Goal: Transaction & Acquisition: Book appointment/travel/reservation

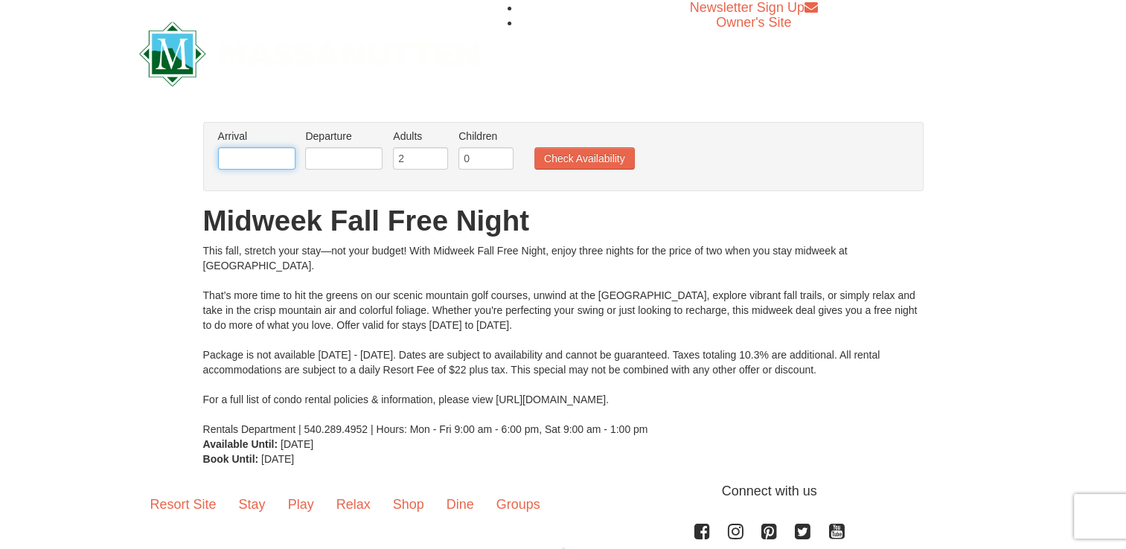
click at [271, 154] on input "text" at bounding box center [256, 158] width 77 height 22
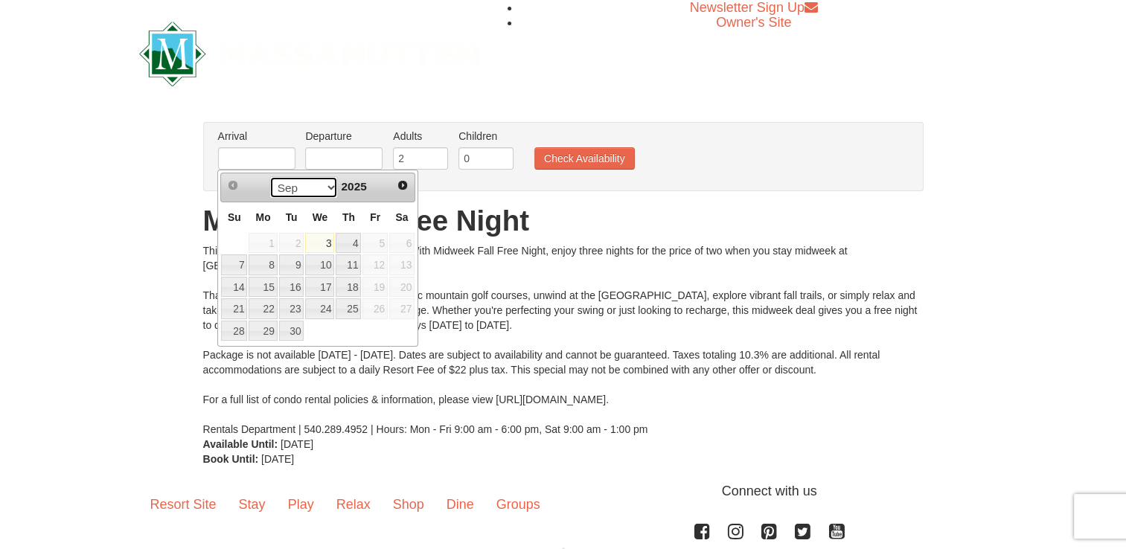
click at [327, 190] on select "Sep Oct Nov Dec" at bounding box center [303, 187] width 69 height 22
click at [315, 326] on link "29" at bounding box center [319, 331] width 29 height 21
type input "[DATE]"
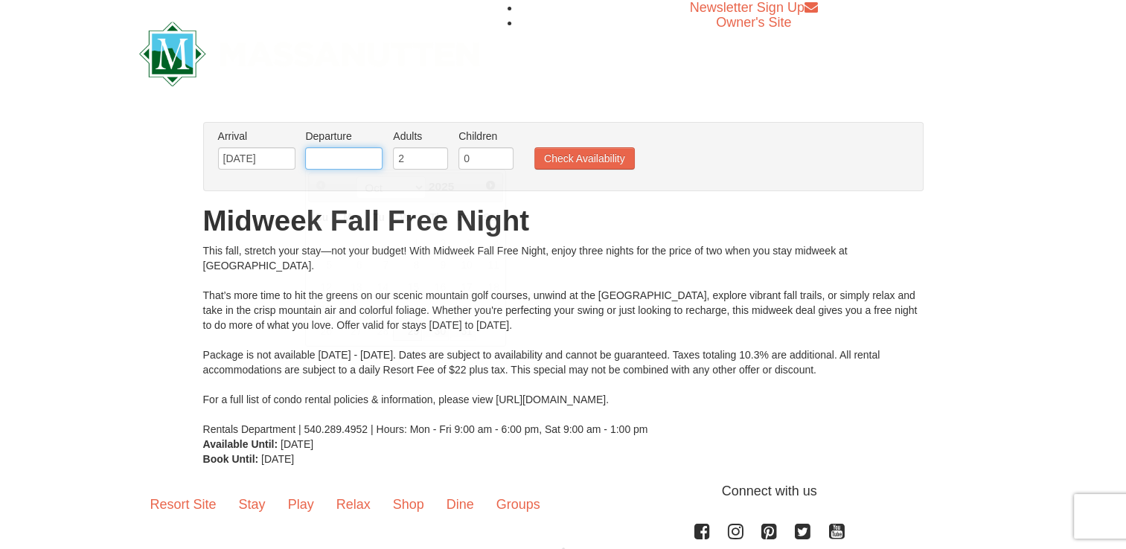
click at [333, 162] on input "text" at bounding box center [343, 158] width 77 height 22
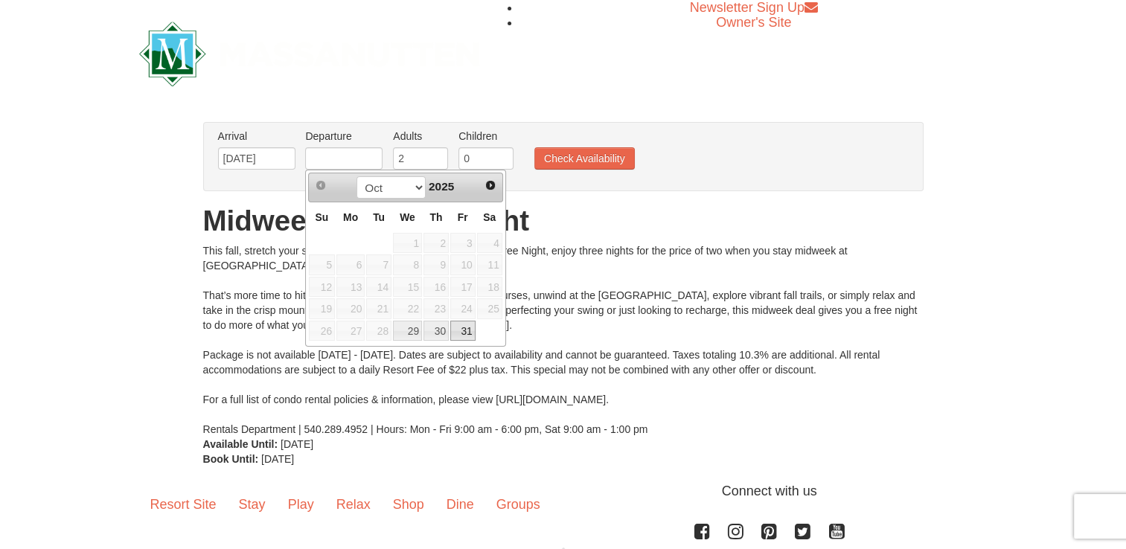
click at [463, 330] on link "31" at bounding box center [462, 331] width 25 height 21
type input "[DATE]"
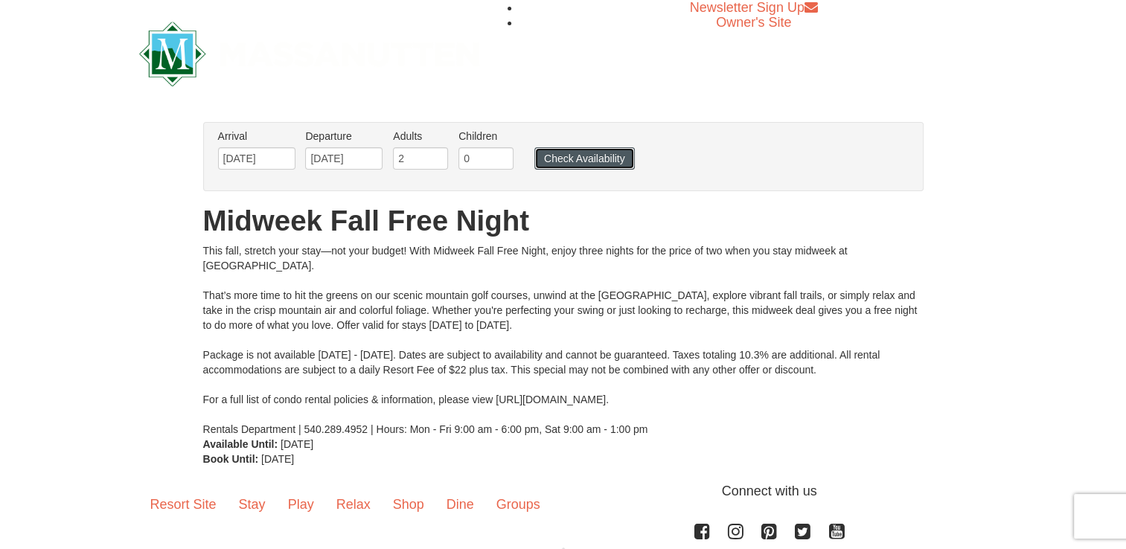
click at [565, 162] on button "Check Availability" at bounding box center [584, 158] width 100 height 22
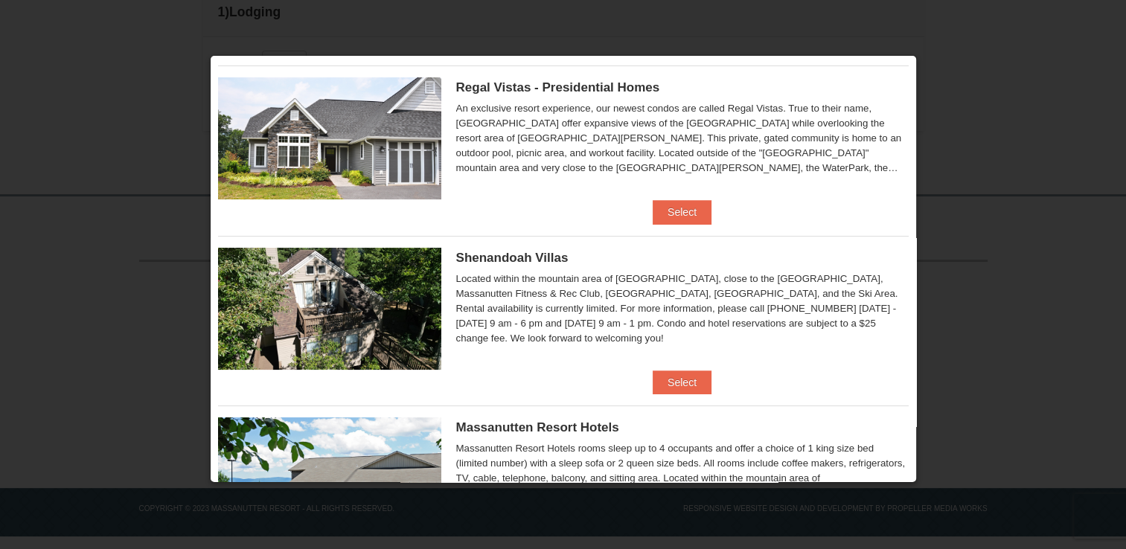
scroll to position [196, 0]
click at [671, 382] on button "Select" at bounding box center [682, 383] width 59 height 24
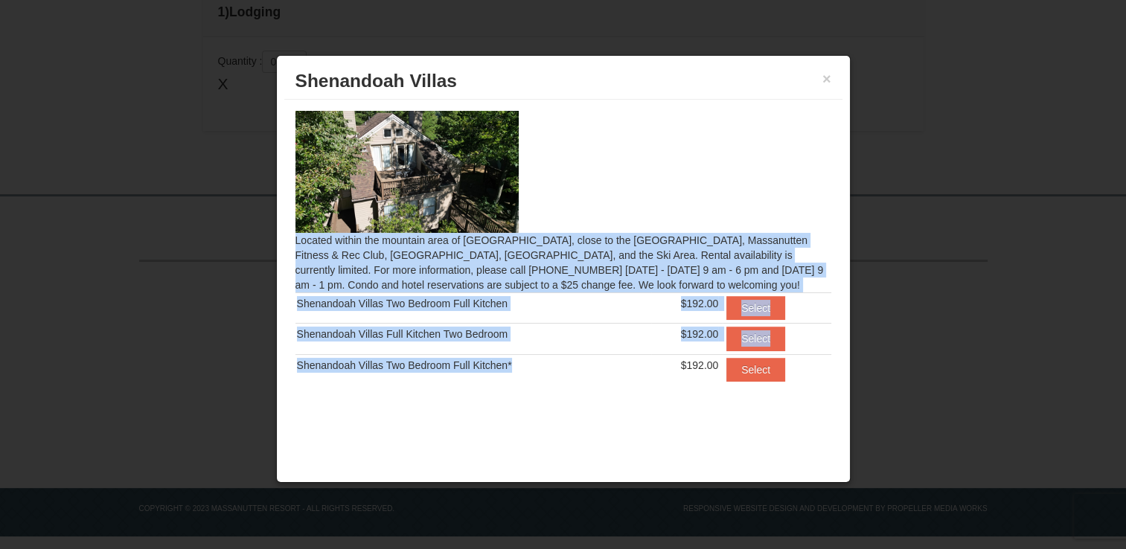
drag, startPoint x: 671, startPoint y: 382, endPoint x: 597, endPoint y: 162, distance: 232.5
click at [597, 162] on div "× [GEOGRAPHIC_DATA] Located within the mountain area of [GEOGRAPHIC_DATA], clos…" at bounding box center [563, 269] width 574 height 429
click at [647, 382] on td "Shenandoah Villas Two Bedroom Full Kitchen*" at bounding box center [473, 369] width 356 height 31
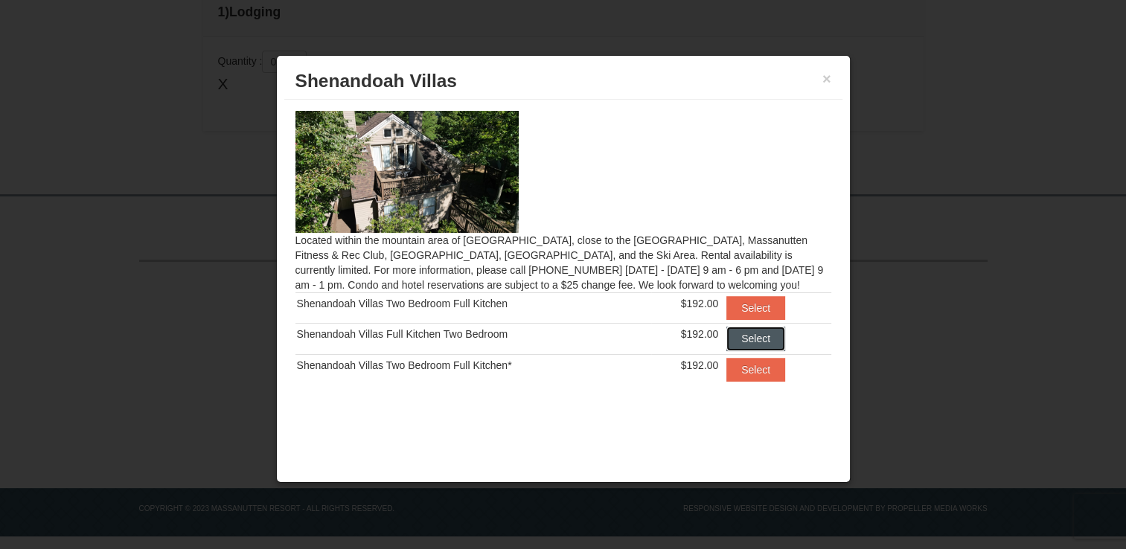
click at [747, 333] on button "Select" at bounding box center [755, 339] width 59 height 24
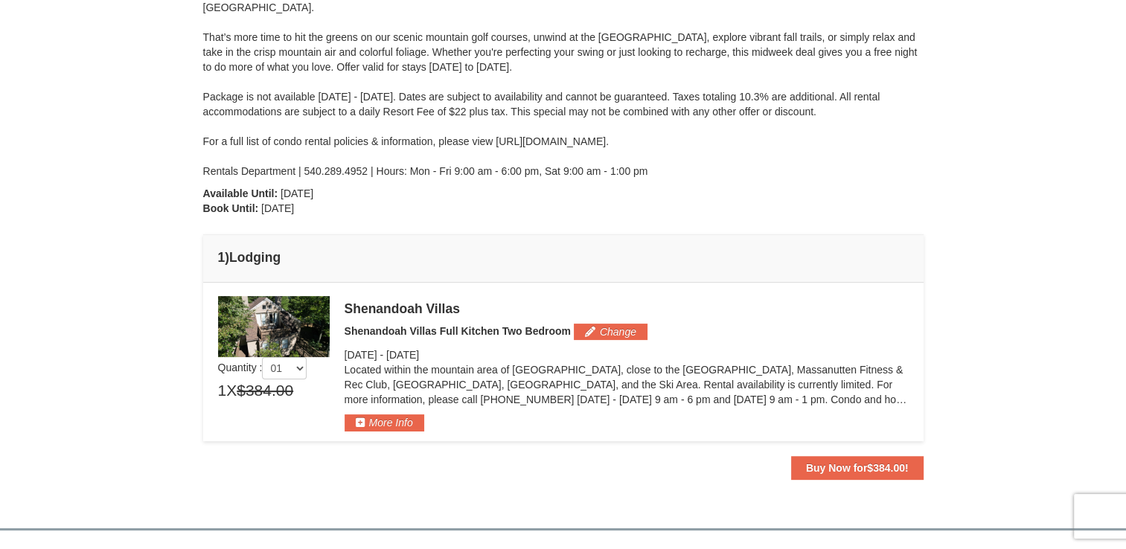
scroll to position [238, 0]
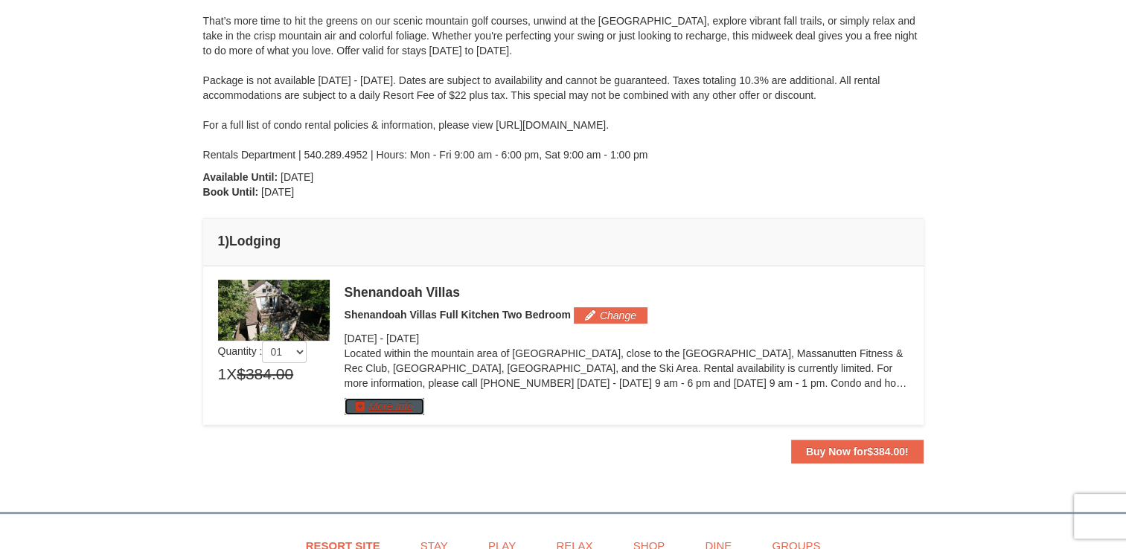
click at [369, 409] on button "More Info" at bounding box center [385, 406] width 80 height 16
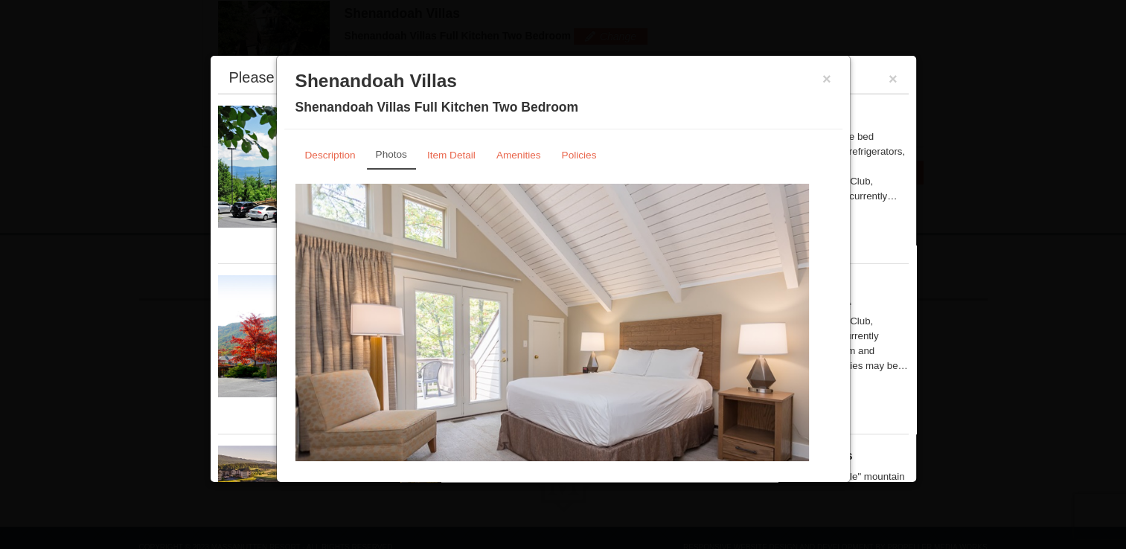
scroll to position [30, 0]
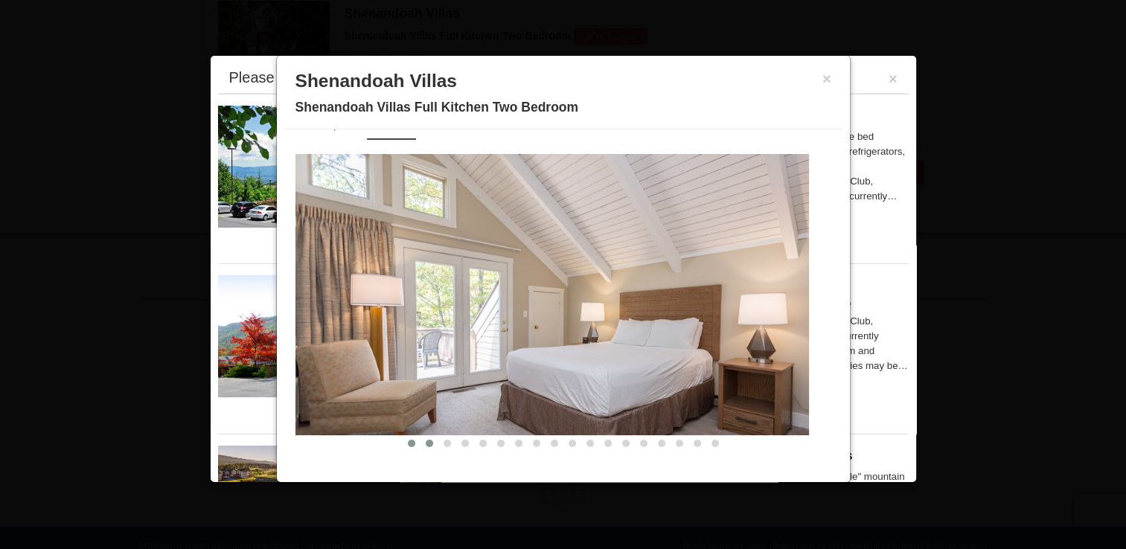
click at [426, 440] on span at bounding box center [429, 443] width 7 height 7
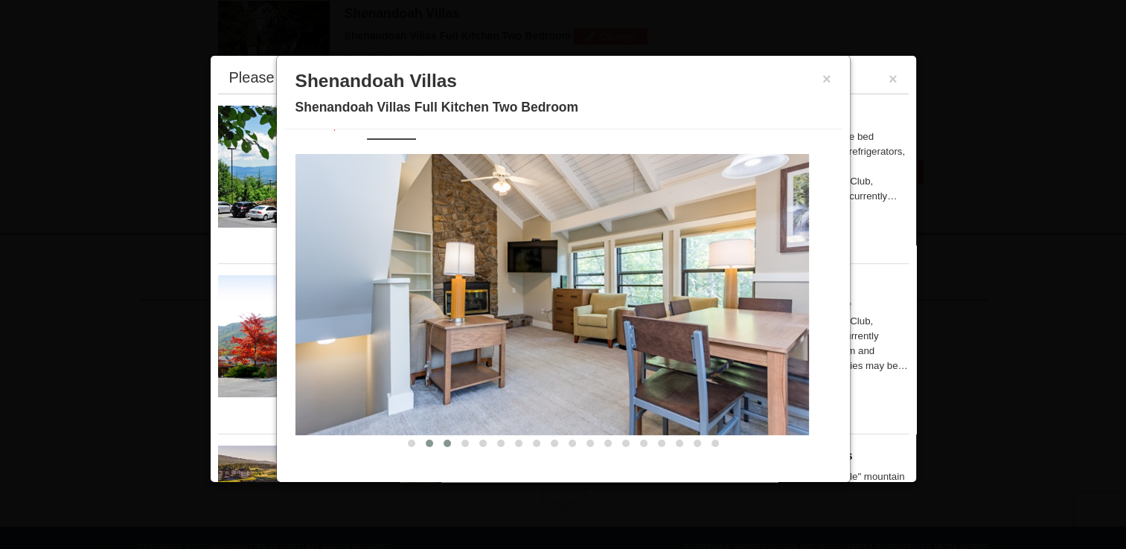
click at [443, 441] on span at bounding box center [446, 443] width 7 height 7
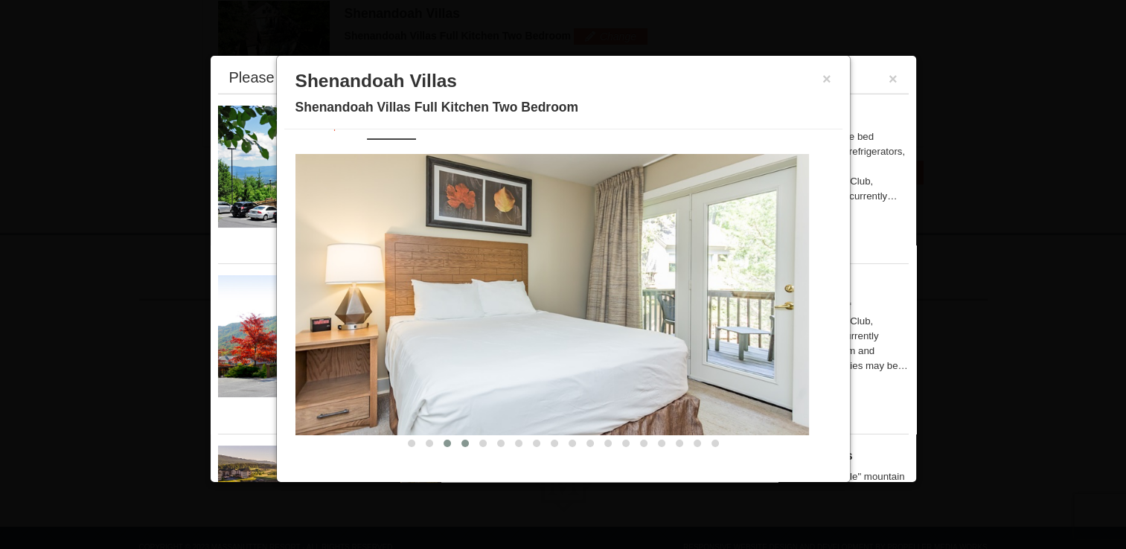
click at [461, 442] on span at bounding box center [464, 443] width 7 height 7
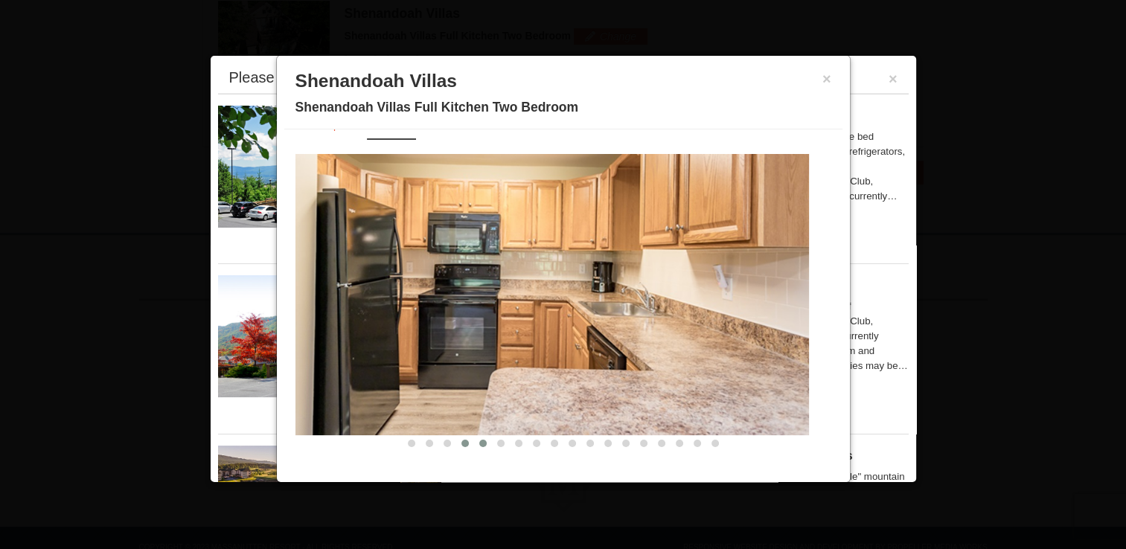
click at [479, 442] on span at bounding box center [482, 443] width 7 height 7
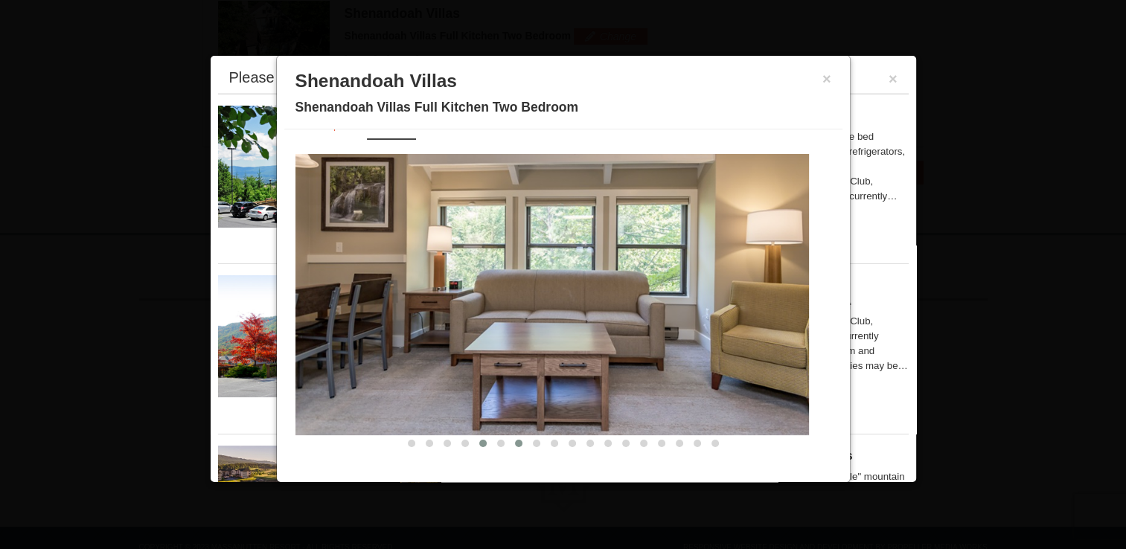
click at [515, 441] on span at bounding box center [518, 443] width 7 height 7
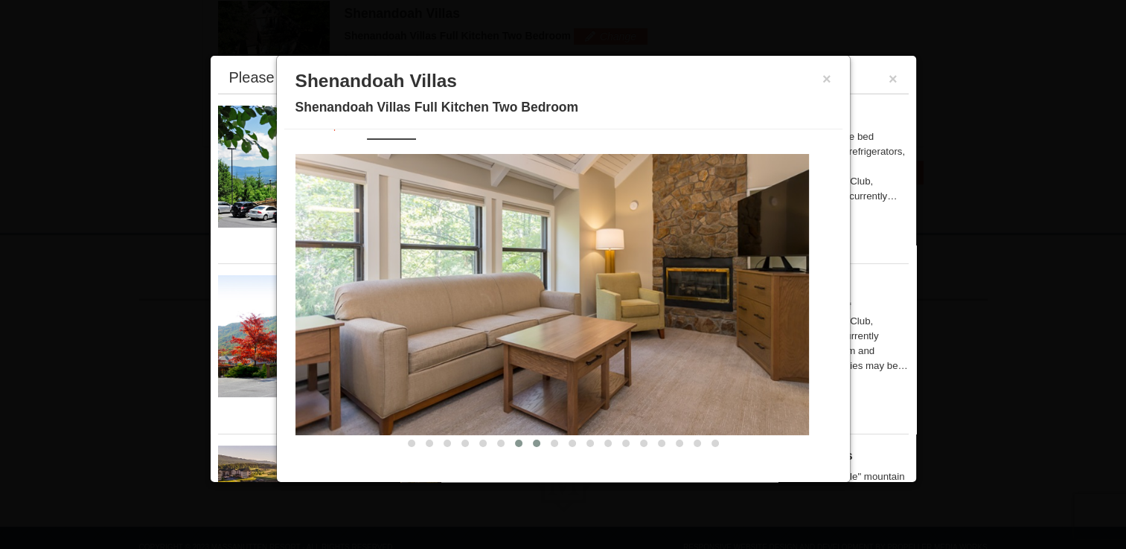
click at [533, 443] on span at bounding box center [536, 443] width 7 height 7
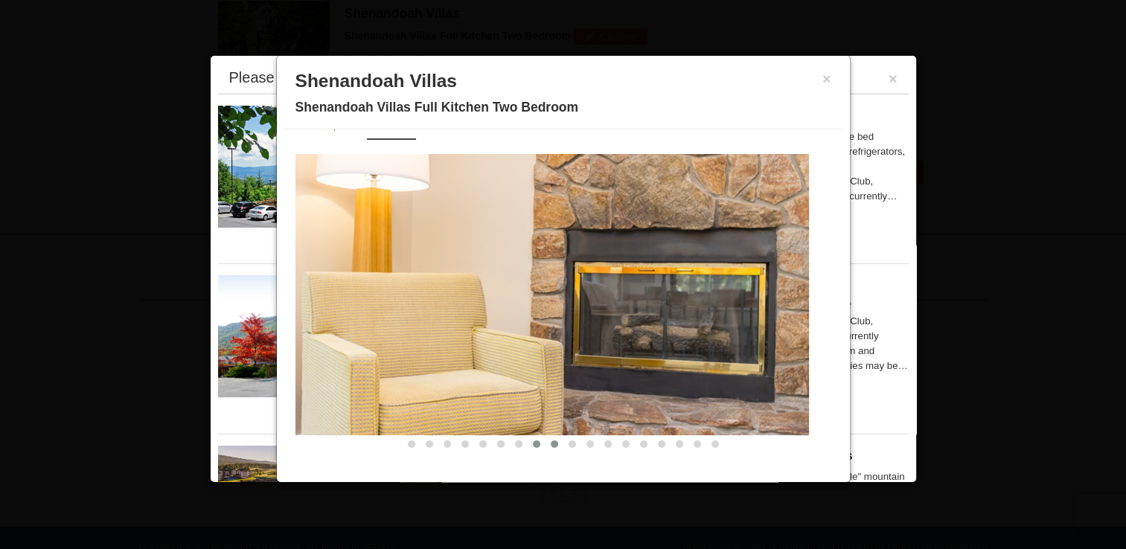
click at [551, 441] on span at bounding box center [554, 444] width 7 height 7
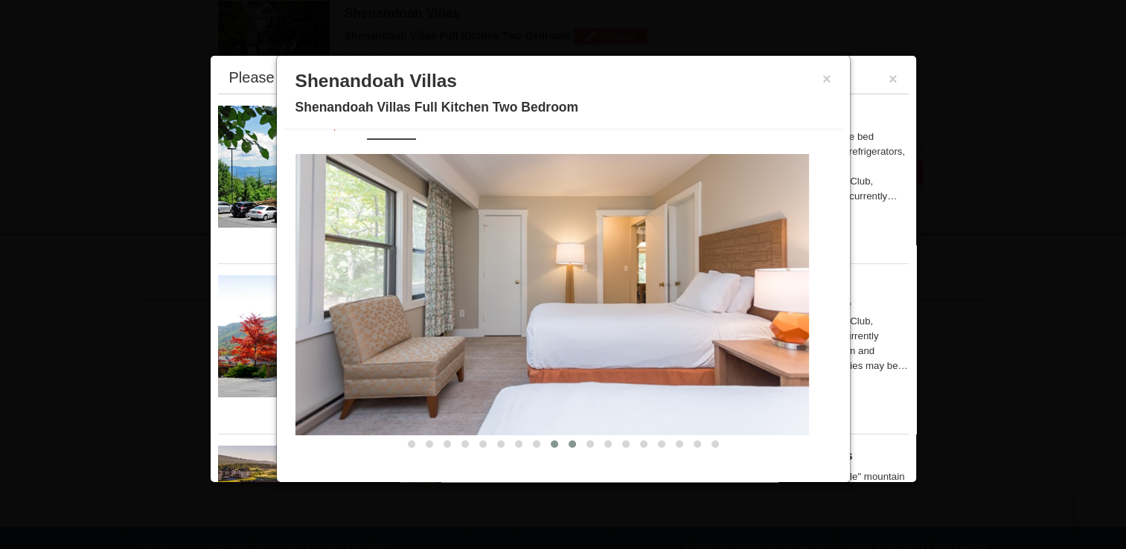
click at [569, 443] on span at bounding box center [572, 444] width 7 height 7
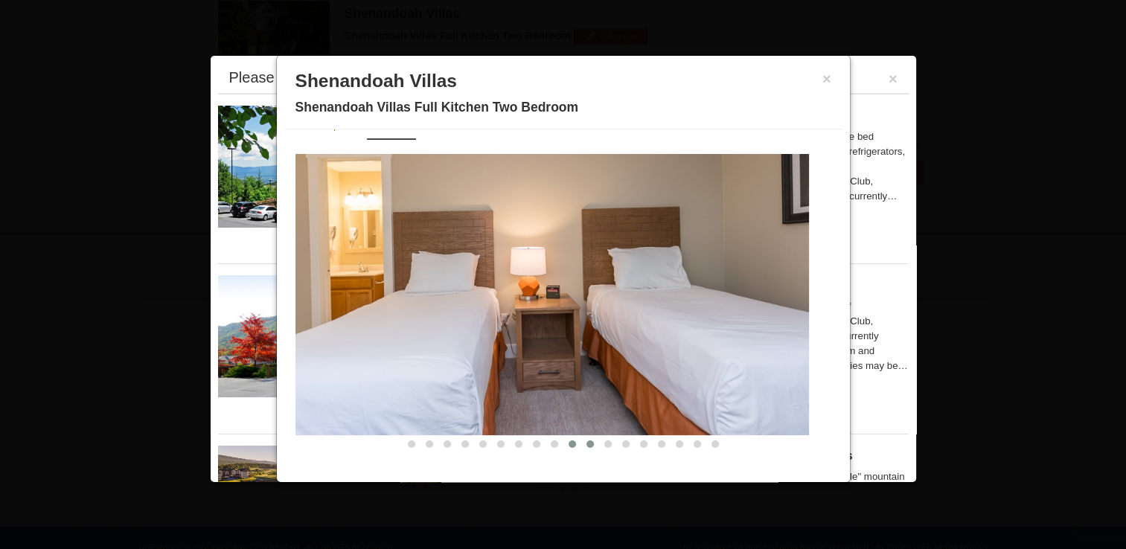
click at [586, 443] on span at bounding box center [589, 444] width 7 height 7
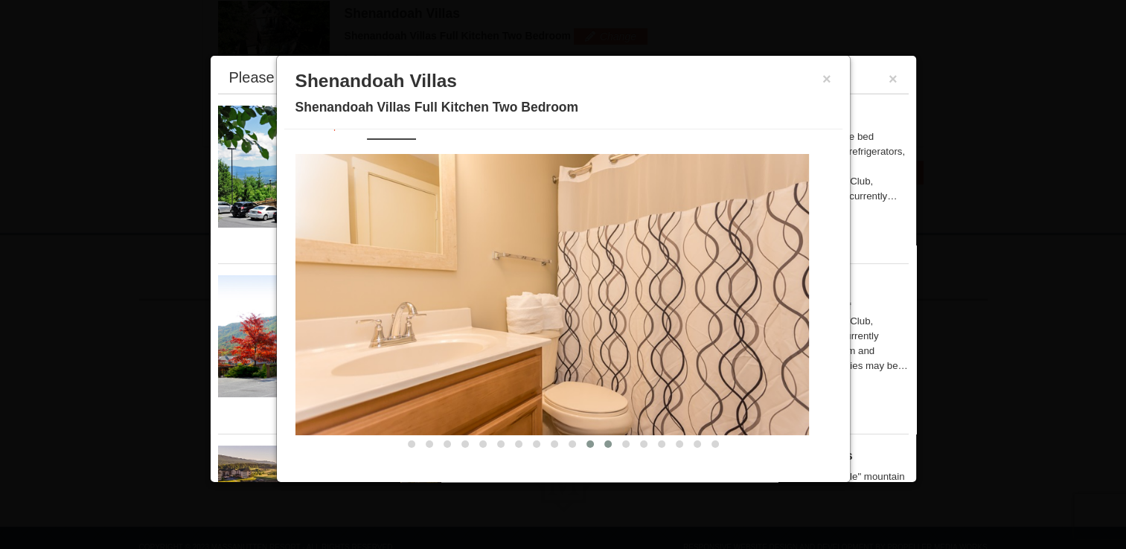
click at [604, 445] on span at bounding box center [607, 444] width 7 height 7
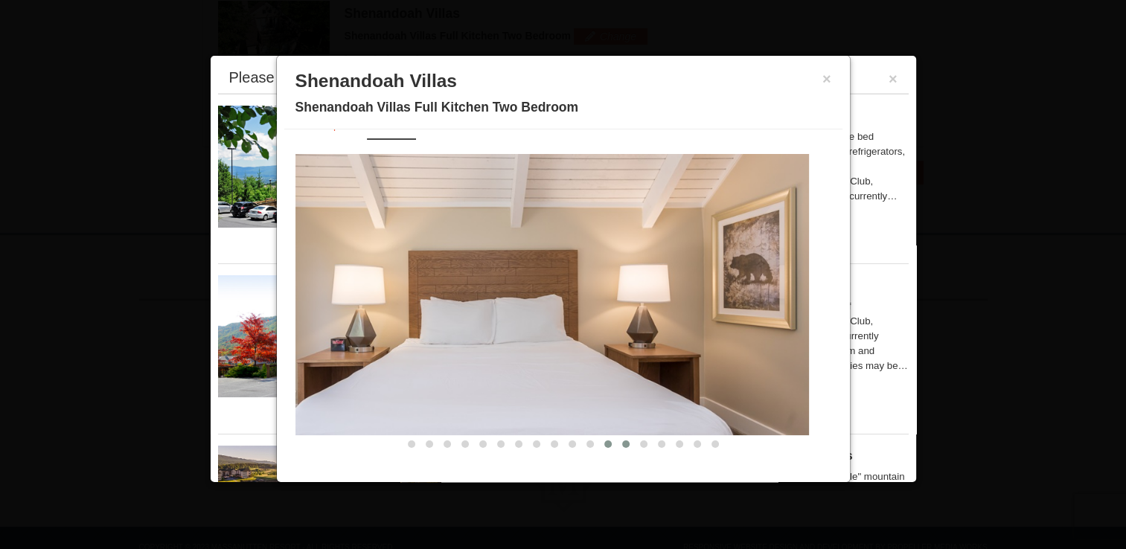
click at [622, 442] on span at bounding box center [625, 444] width 7 height 7
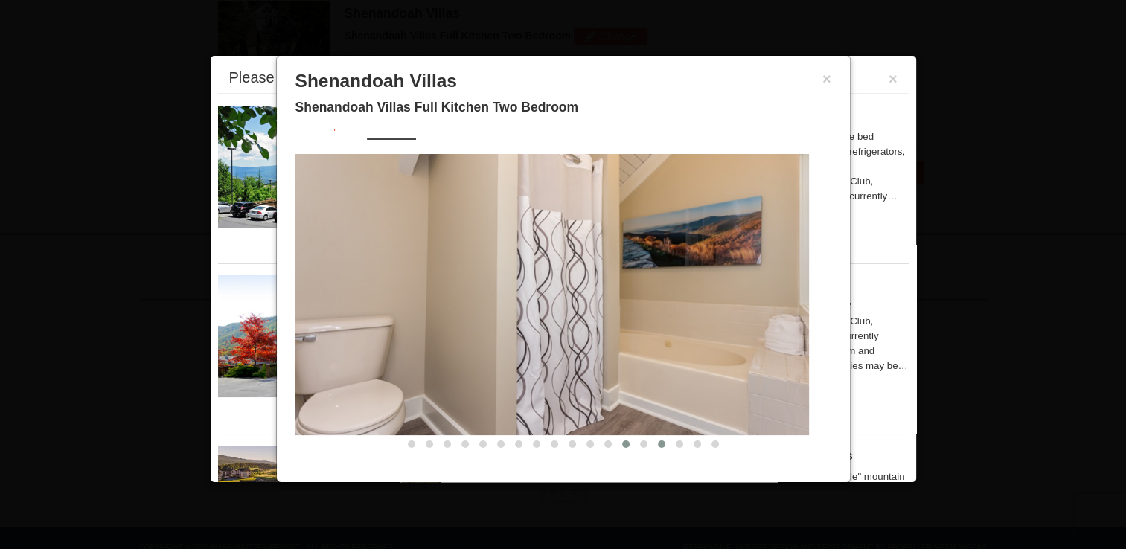
click at [658, 441] on span at bounding box center [661, 444] width 7 height 7
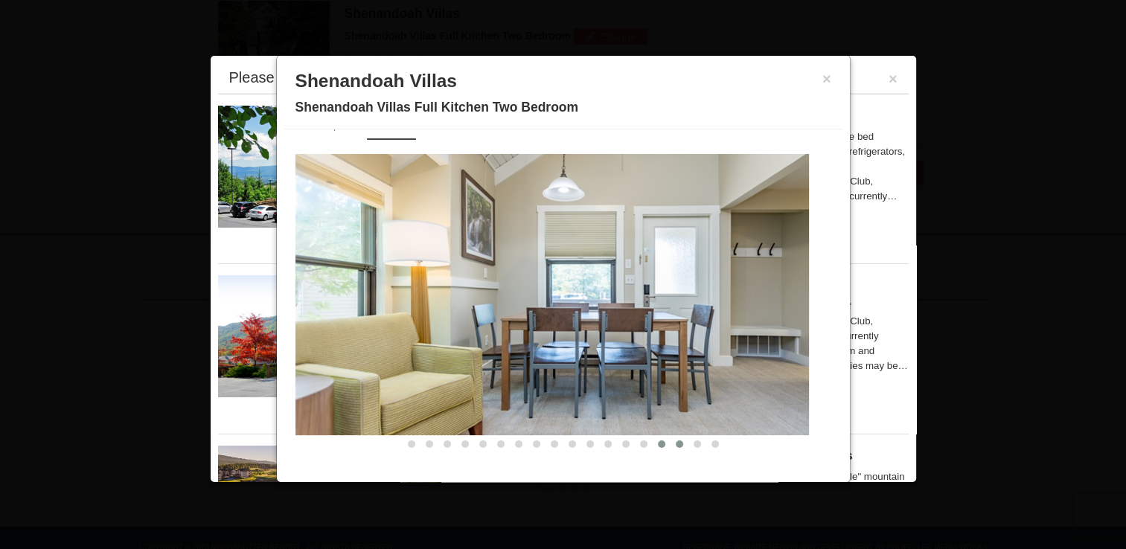
click at [670, 438] on button at bounding box center [679, 444] width 18 height 15
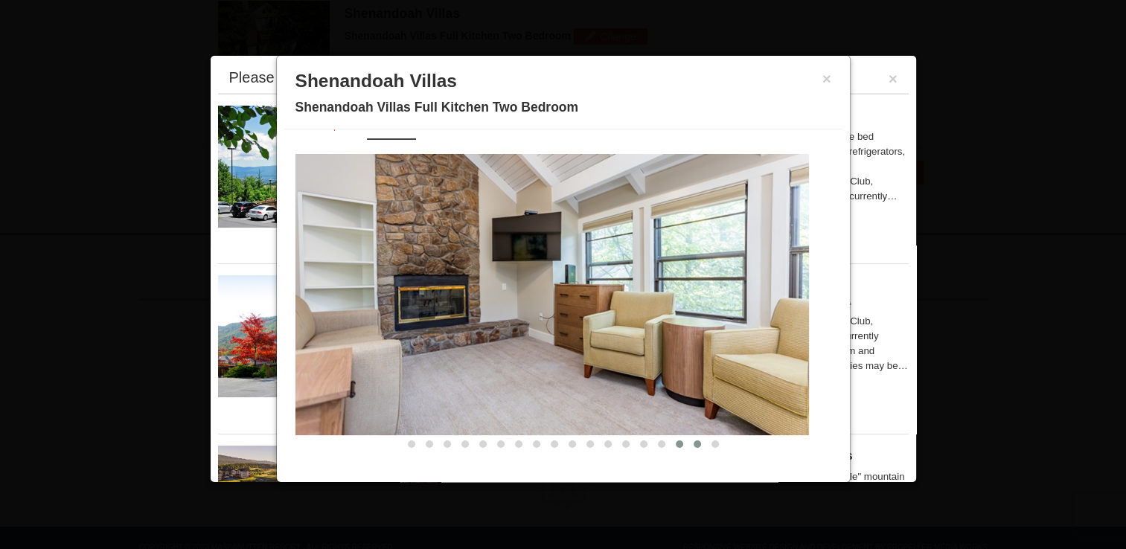
click at [688, 438] on button at bounding box center [697, 444] width 18 height 15
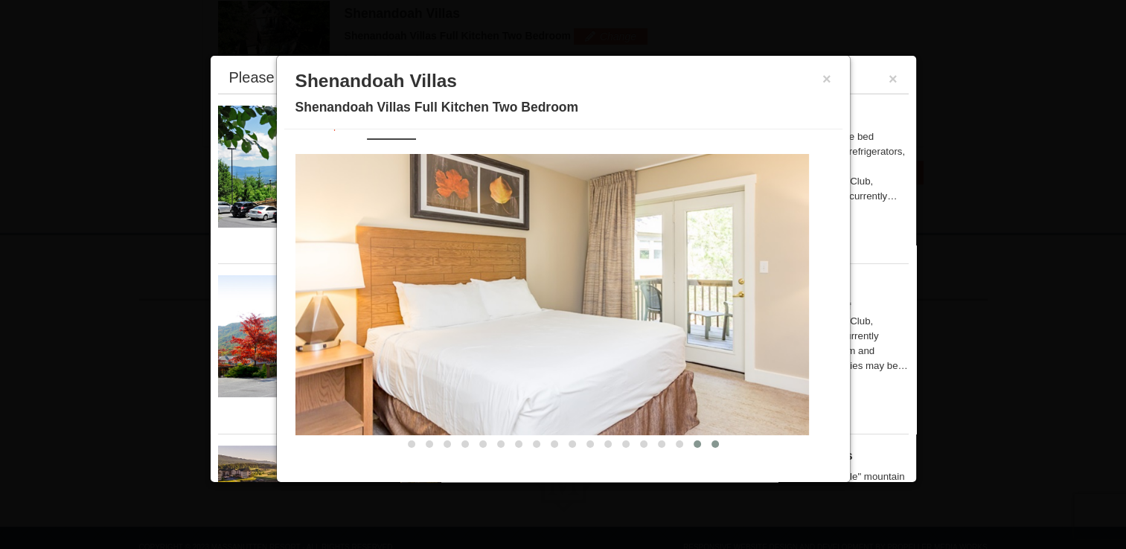
click at [711, 442] on span at bounding box center [714, 444] width 7 height 7
